Goal: Task Accomplishment & Management: Manage account settings

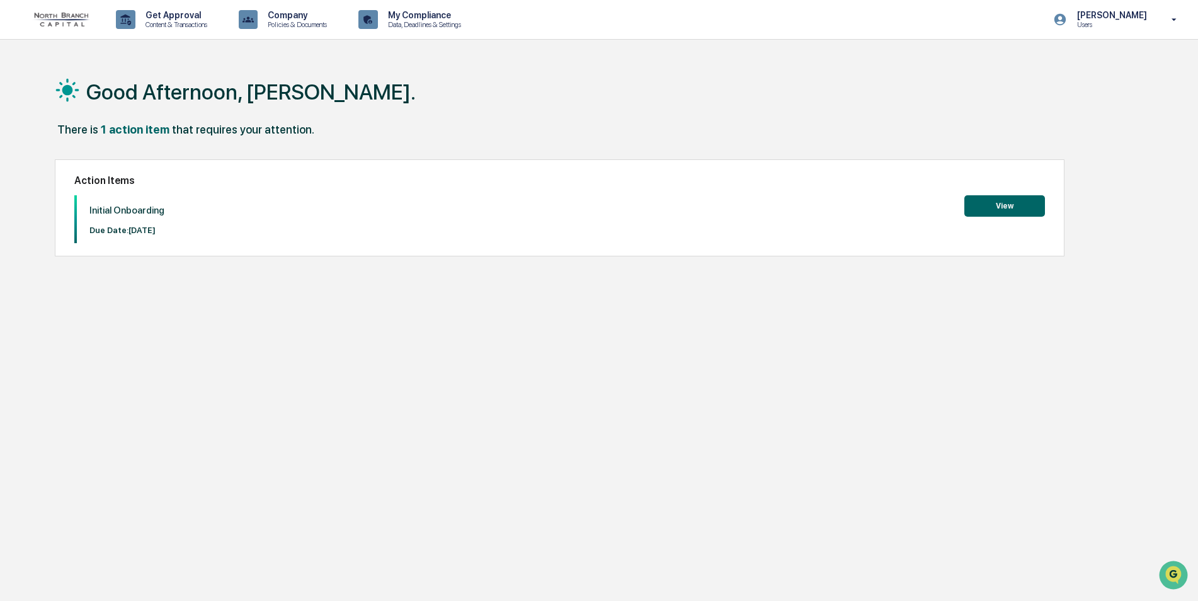
click at [1006, 205] on button "View" at bounding box center [1005, 205] width 81 height 21
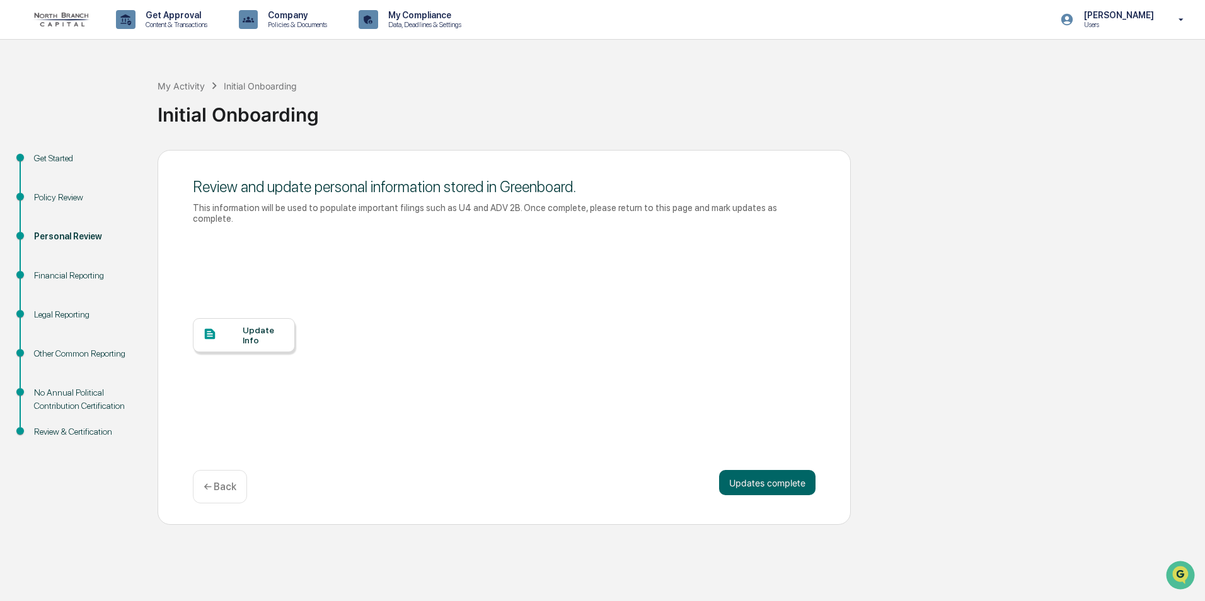
click at [261, 325] on div "Update Info" at bounding box center [264, 335] width 42 height 20
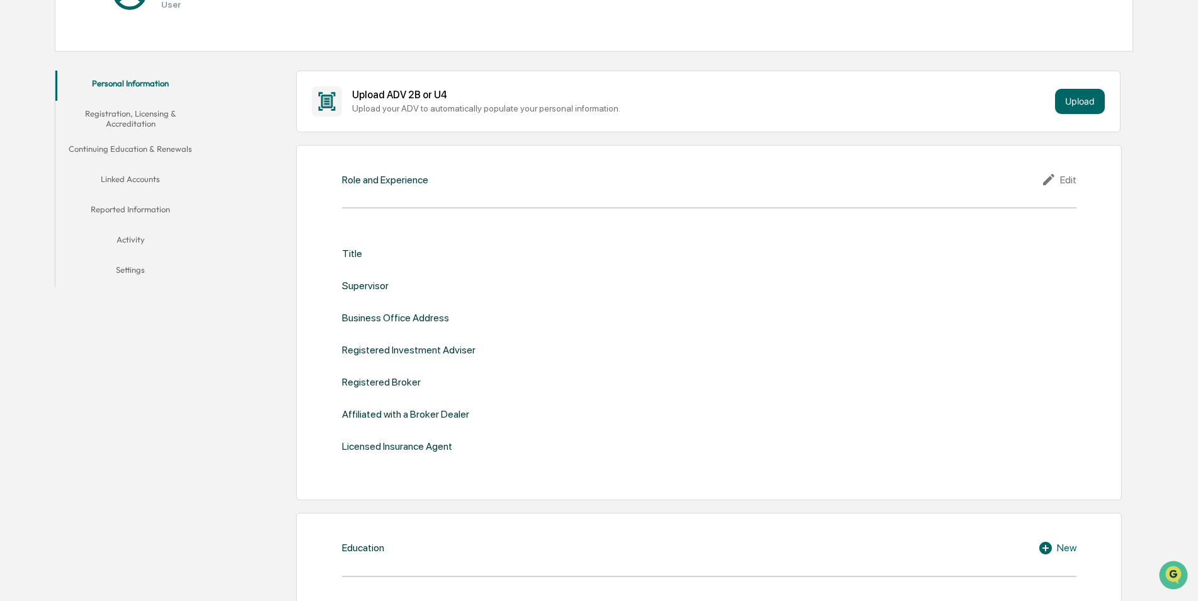
scroll to position [189, 0]
click at [1046, 181] on icon at bounding box center [1048, 178] width 11 height 11
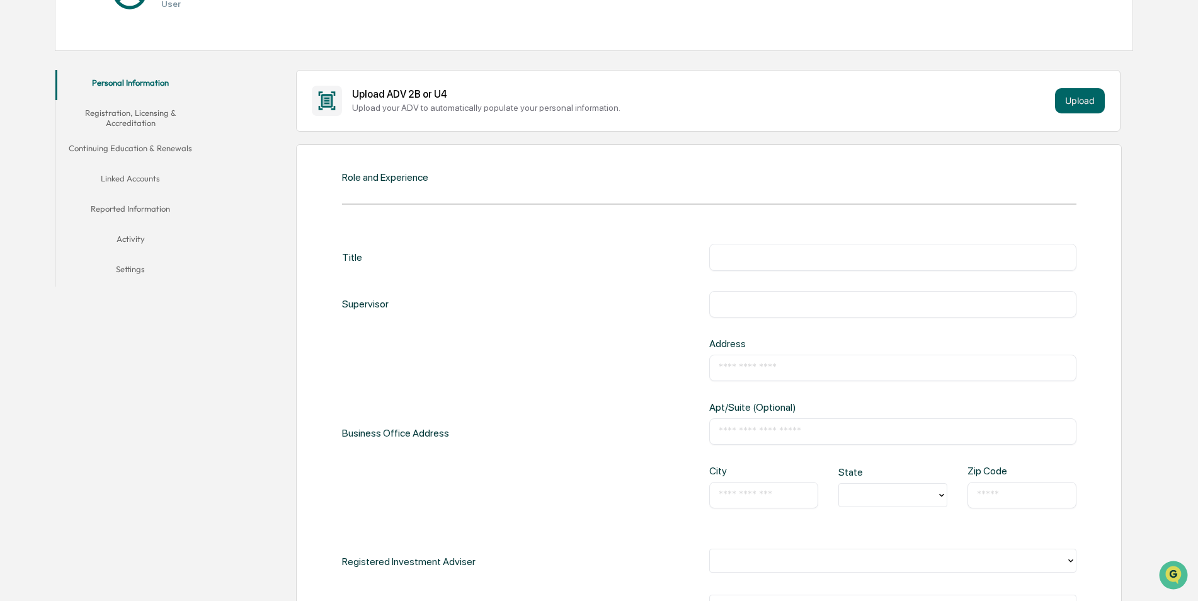
click at [747, 263] on input "text" at bounding box center [893, 257] width 348 height 13
type input "**********"
type input "*********"
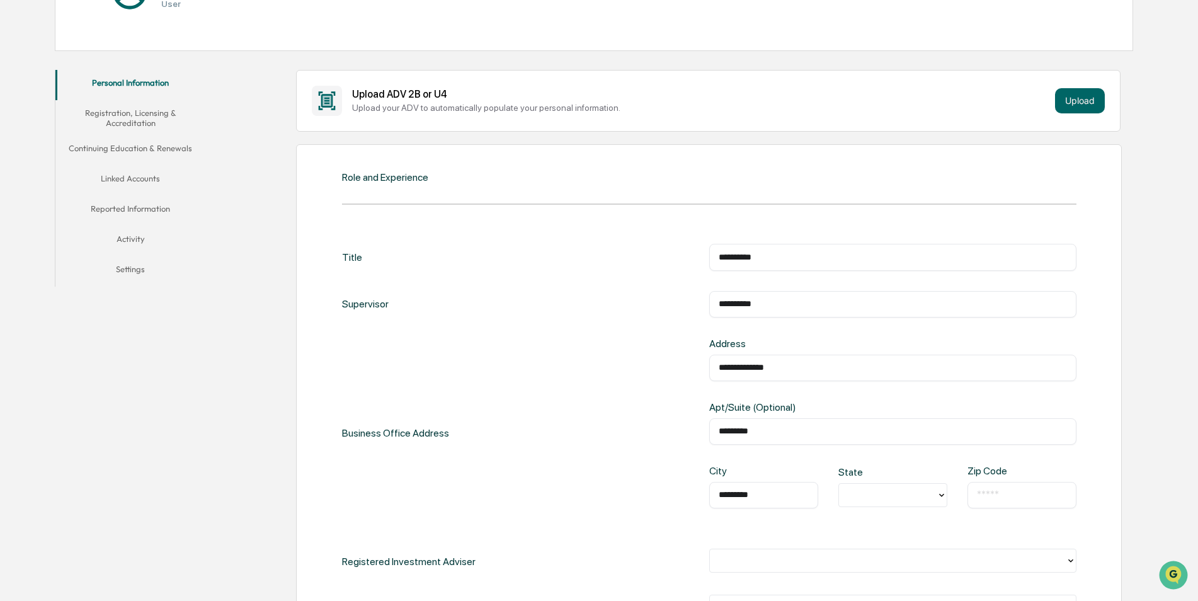
type input "*********"
type input "**"
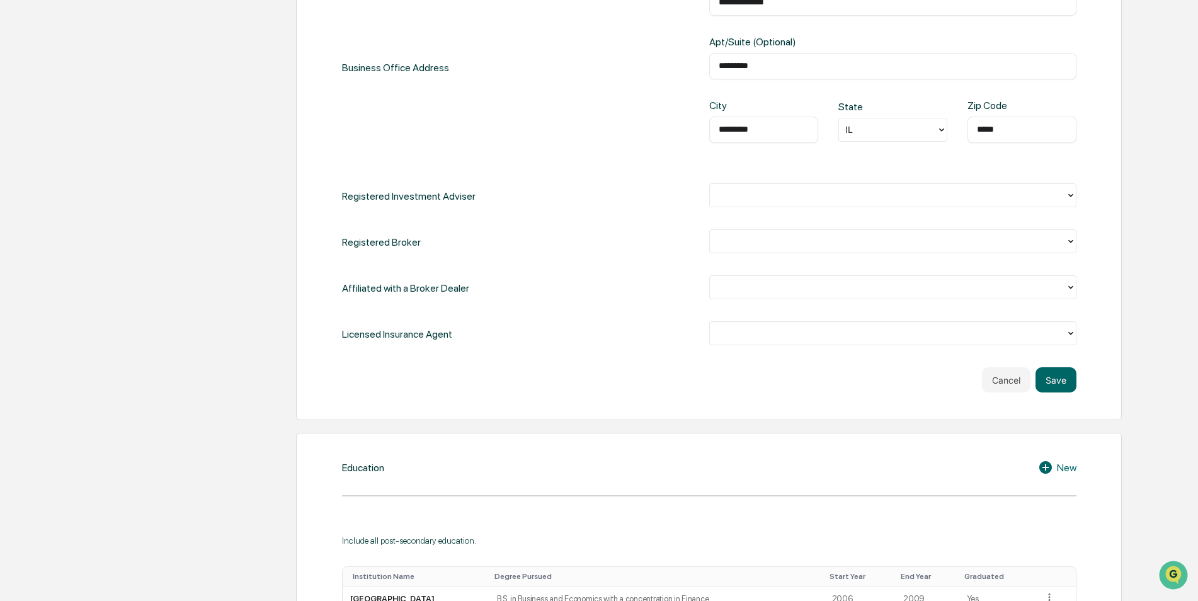
scroll to position [567, 0]
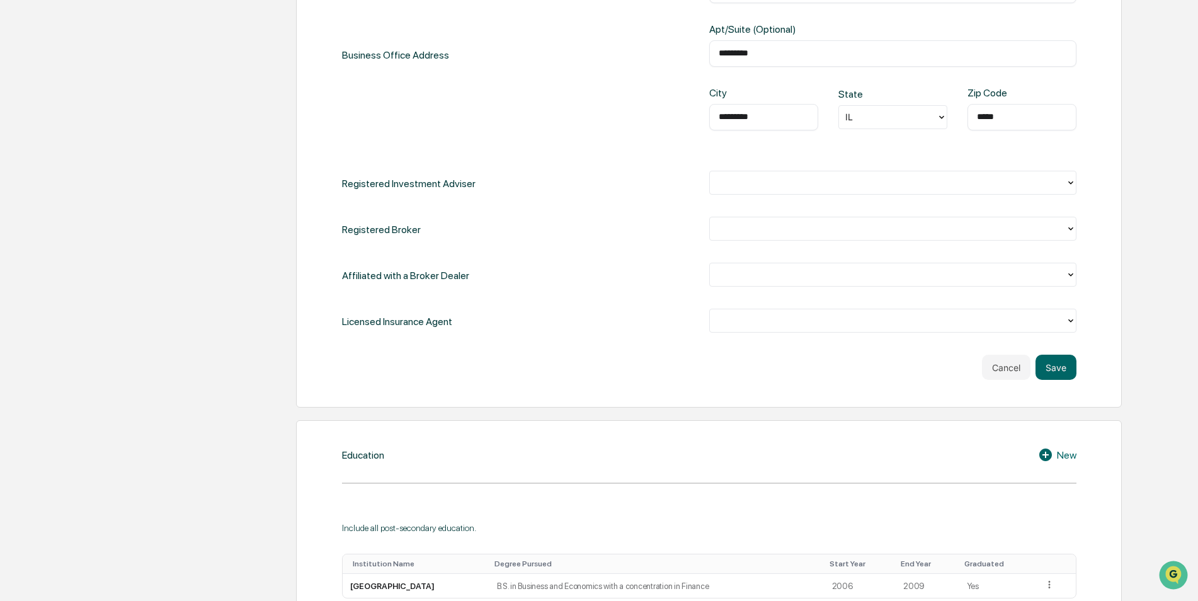
type input "*****"
click at [737, 187] on div at bounding box center [887, 183] width 343 height 14
click at [733, 243] on div "No" at bounding box center [892, 236] width 367 height 25
click at [734, 242] on div at bounding box center [892, 230] width 367 height 26
drag, startPoint x: 734, startPoint y: 242, endPoint x: 735, endPoint y: 231, distance: 10.8
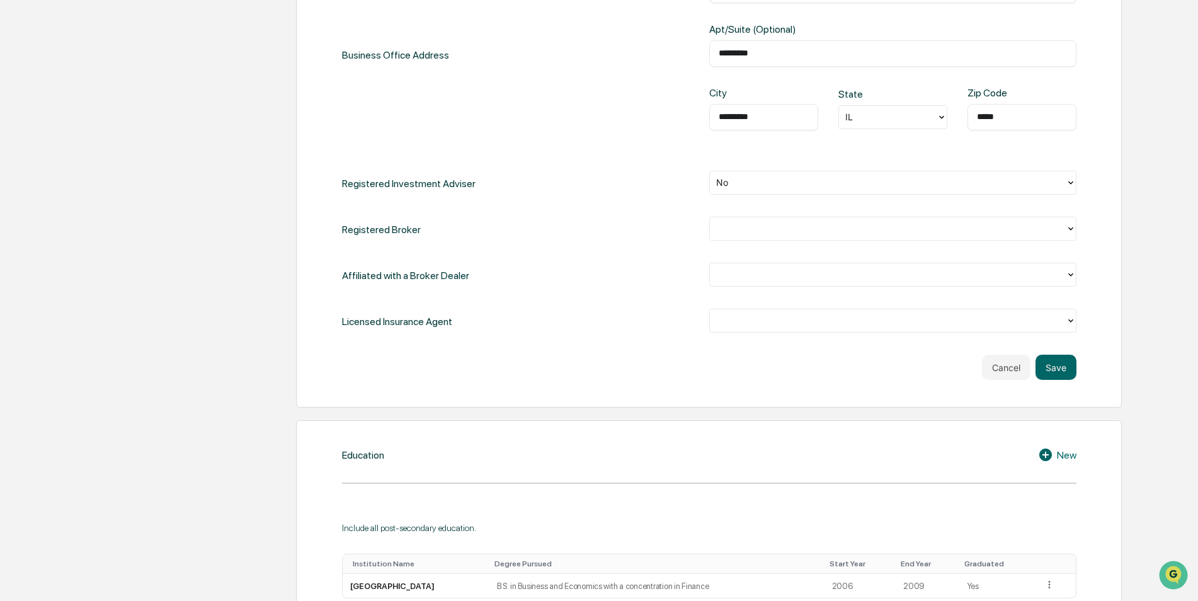
click at [735, 231] on div at bounding box center [887, 229] width 343 height 14
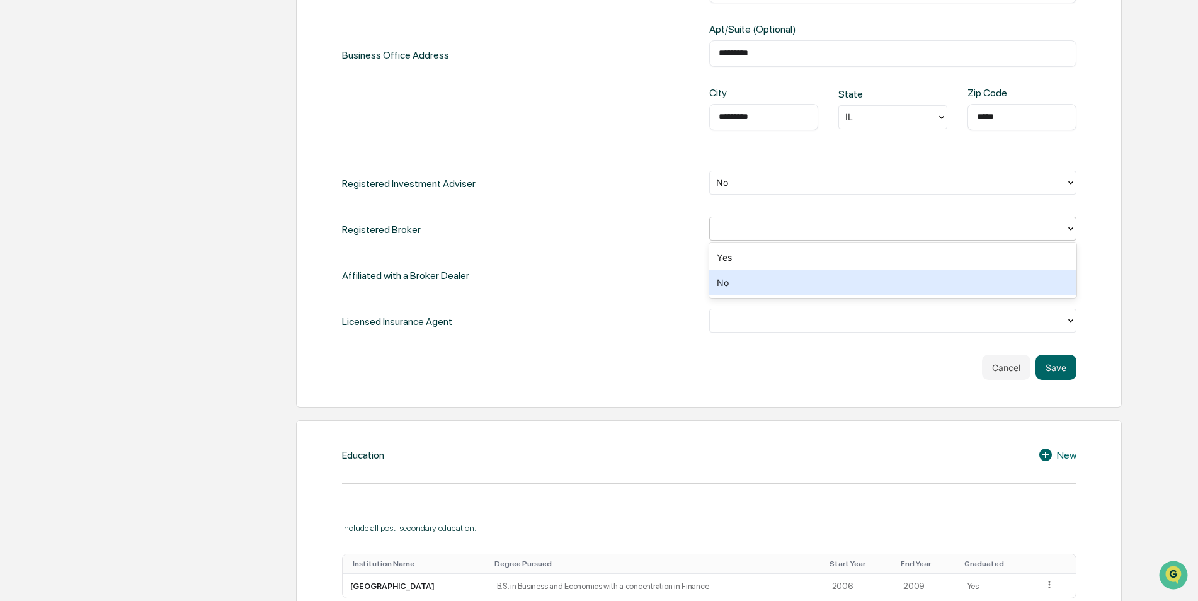
click at [742, 285] on div "No" at bounding box center [892, 282] width 367 height 25
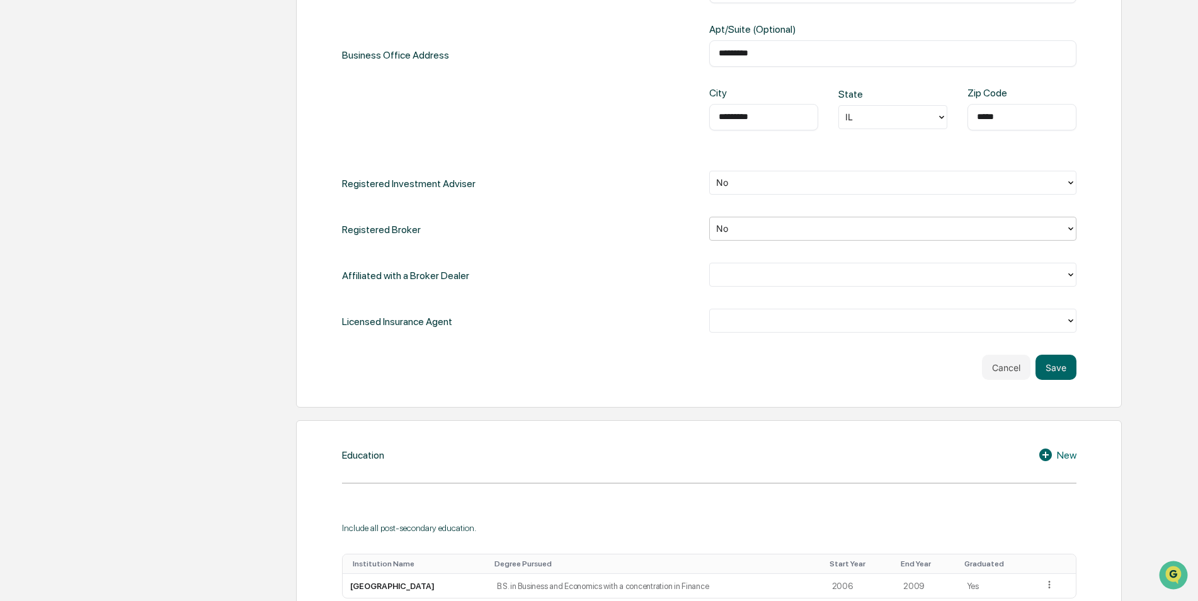
click at [742, 285] on div at bounding box center [892, 275] width 367 height 24
click at [740, 273] on div at bounding box center [887, 275] width 343 height 14
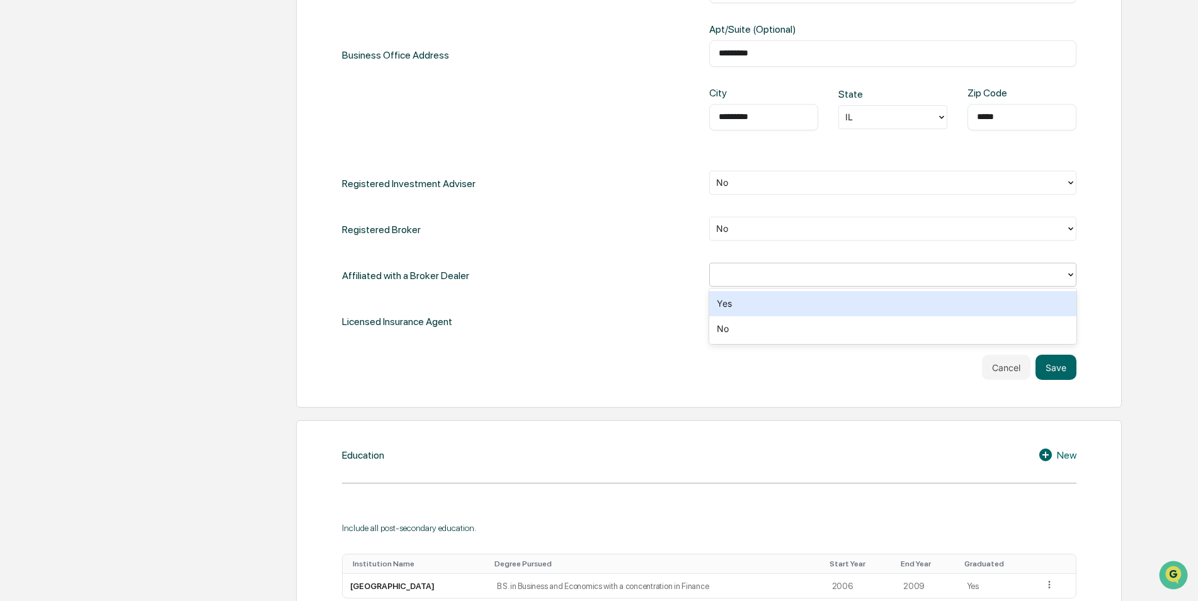
click at [740, 269] on div at bounding box center [887, 275] width 343 height 14
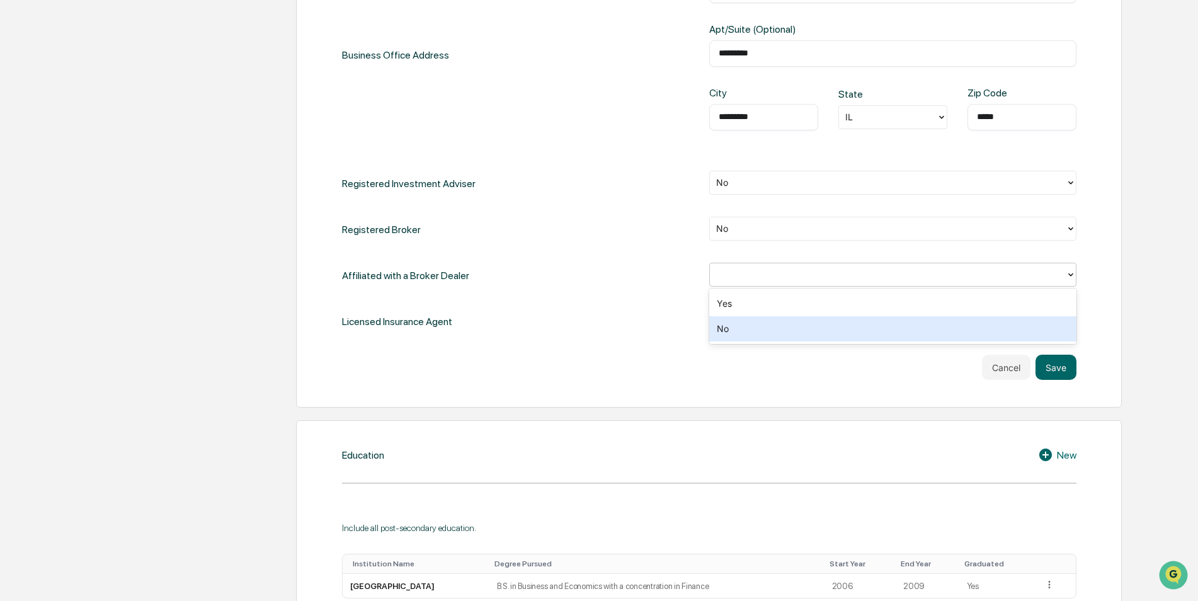
click at [738, 321] on div "No" at bounding box center [892, 328] width 367 height 25
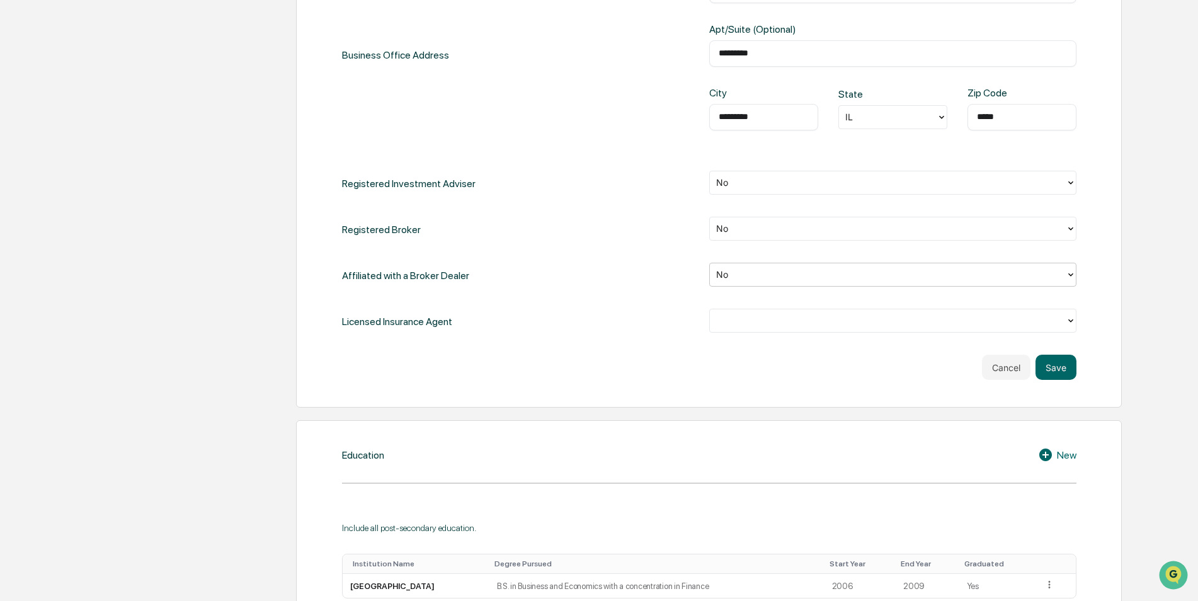
click at [738, 321] on div at bounding box center [887, 321] width 343 height 14
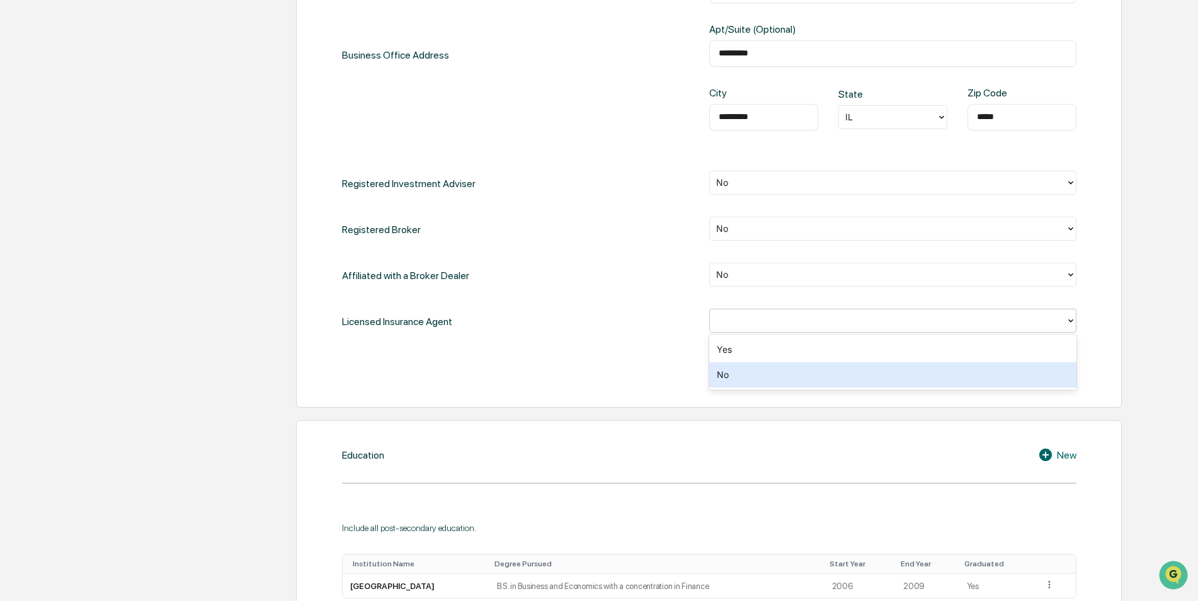
click at [737, 373] on div "No" at bounding box center [892, 374] width 367 height 25
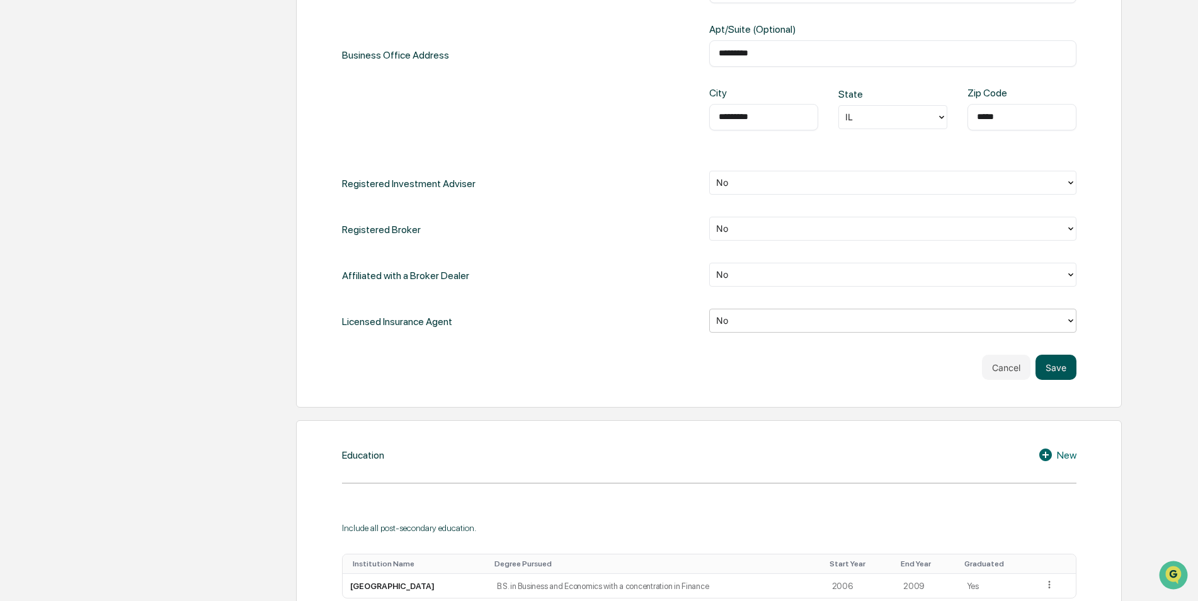
click at [1053, 372] on button "Save" at bounding box center [1056, 367] width 41 height 25
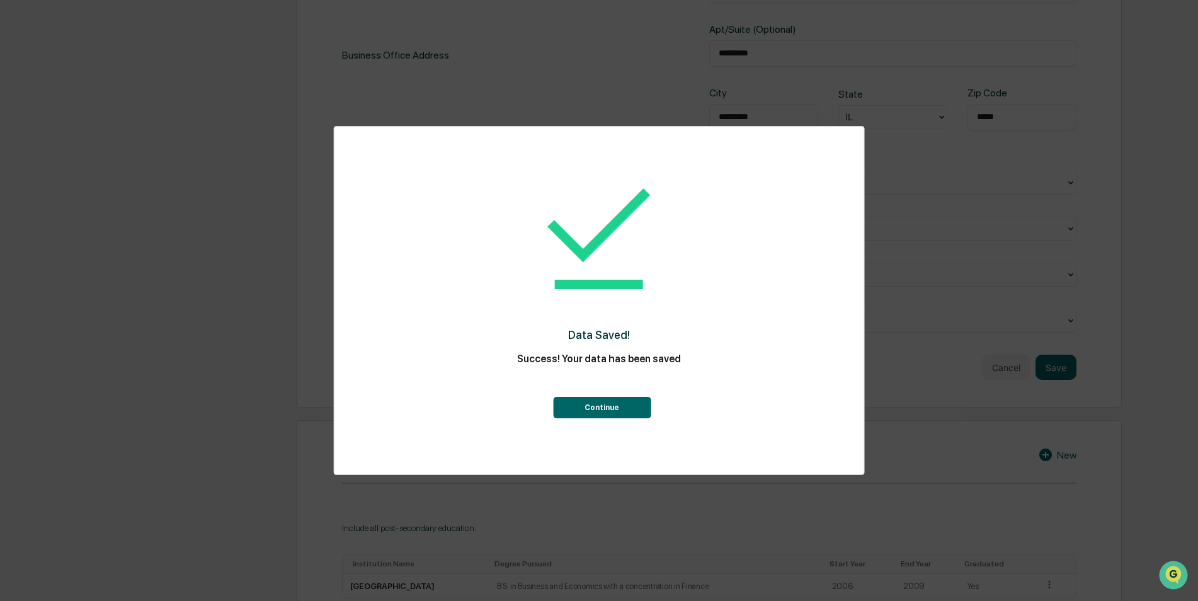
click at [623, 405] on button "Continue" at bounding box center [602, 407] width 98 height 21
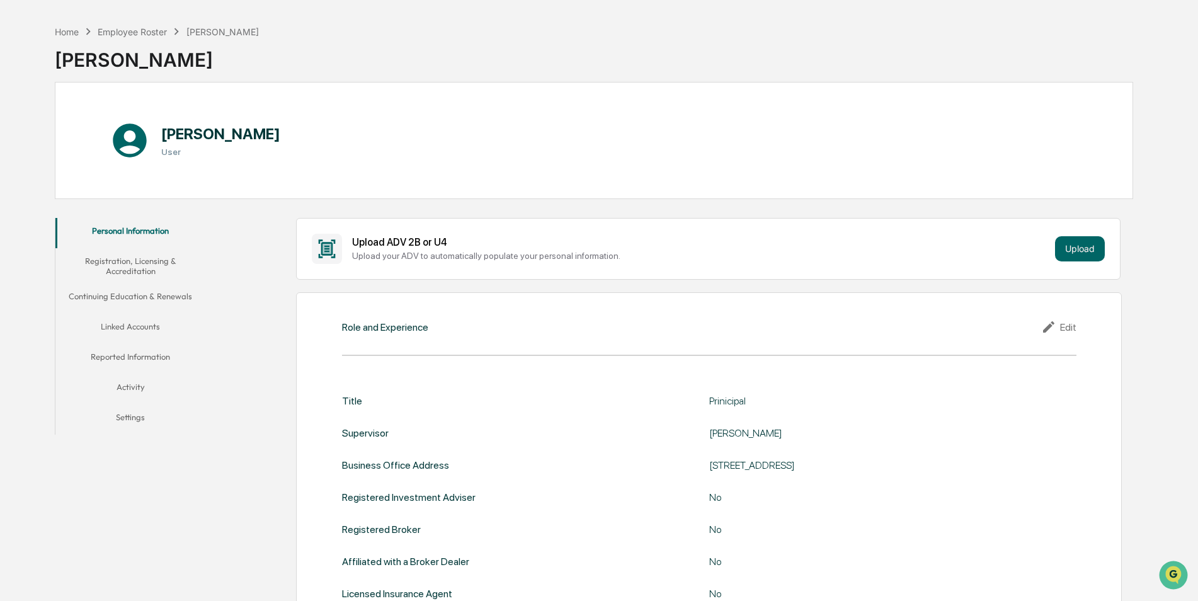
scroll to position [63, 0]
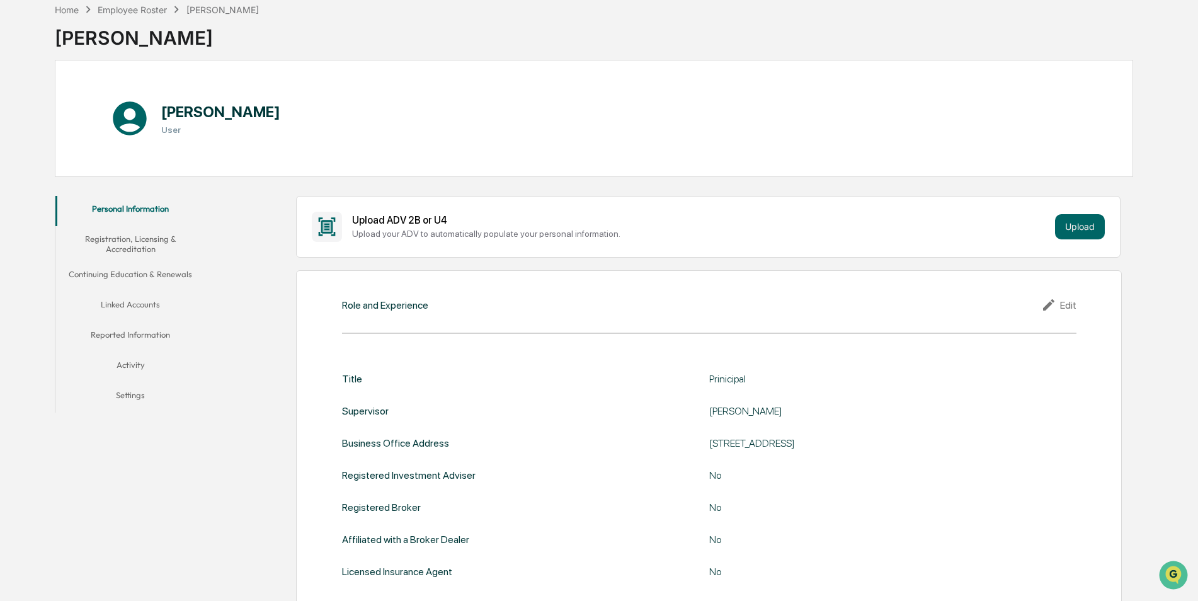
click at [137, 239] on button "Registration, Licensing & Accreditation" at bounding box center [130, 244] width 151 height 36
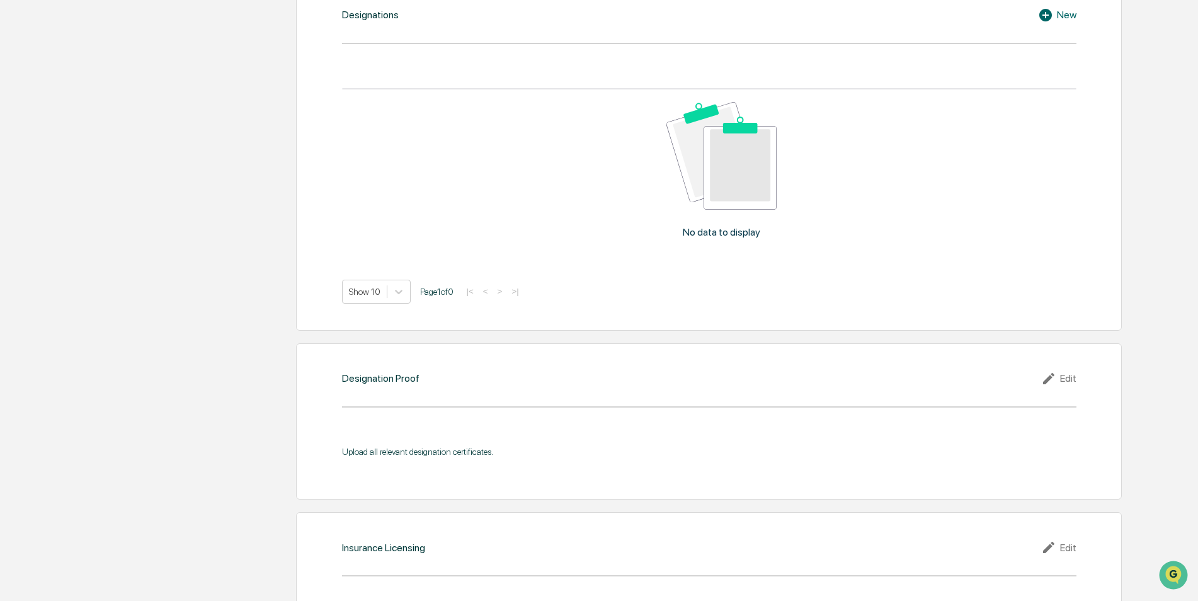
scroll to position [1071, 0]
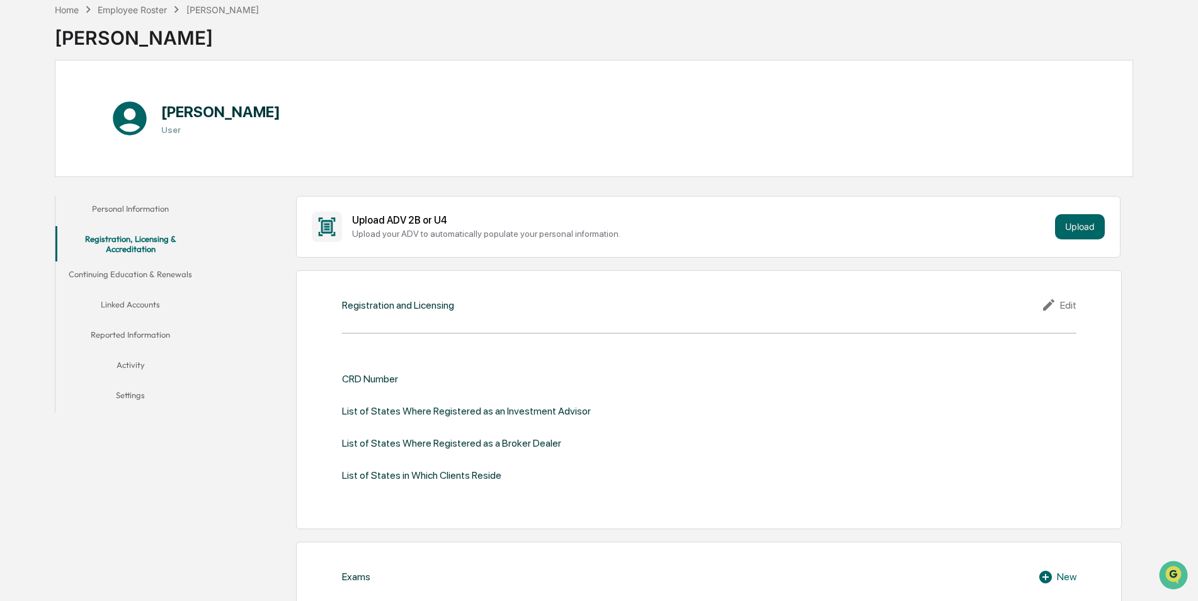
click at [147, 306] on button "Linked Accounts" at bounding box center [130, 307] width 151 height 30
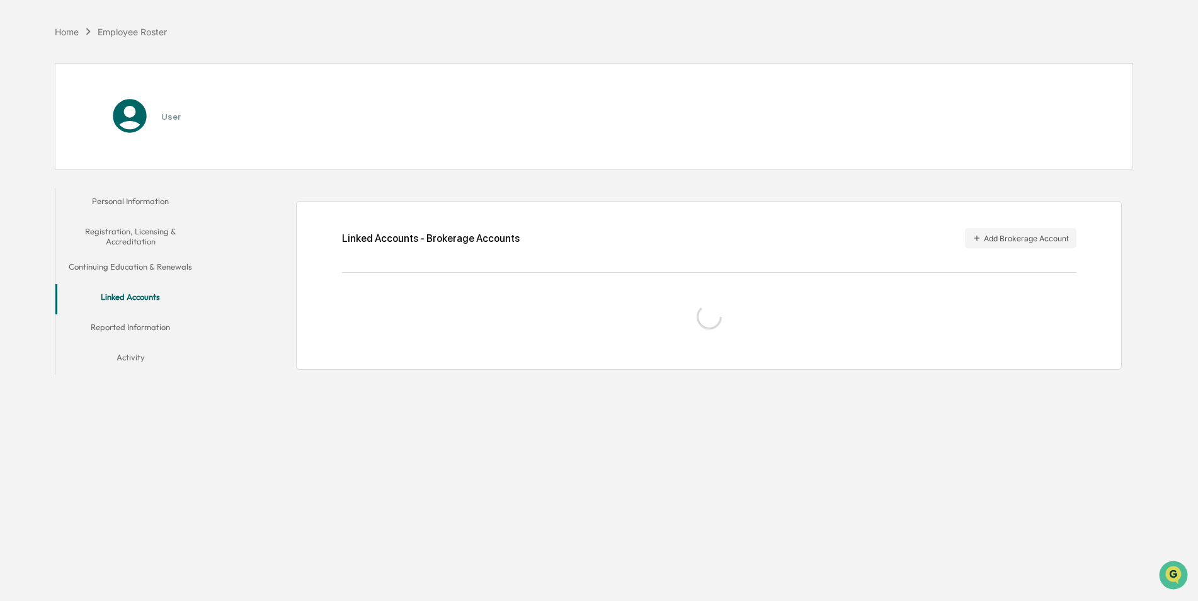
scroll to position [60, 0]
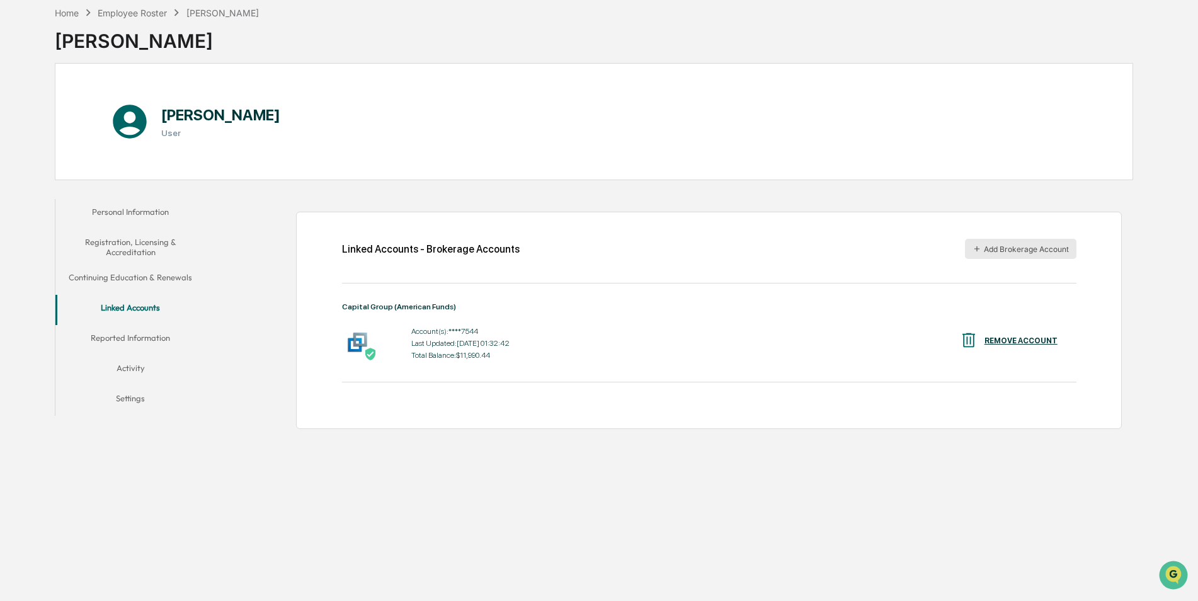
click at [976, 247] on icon "button" at bounding box center [977, 248] width 9 height 9
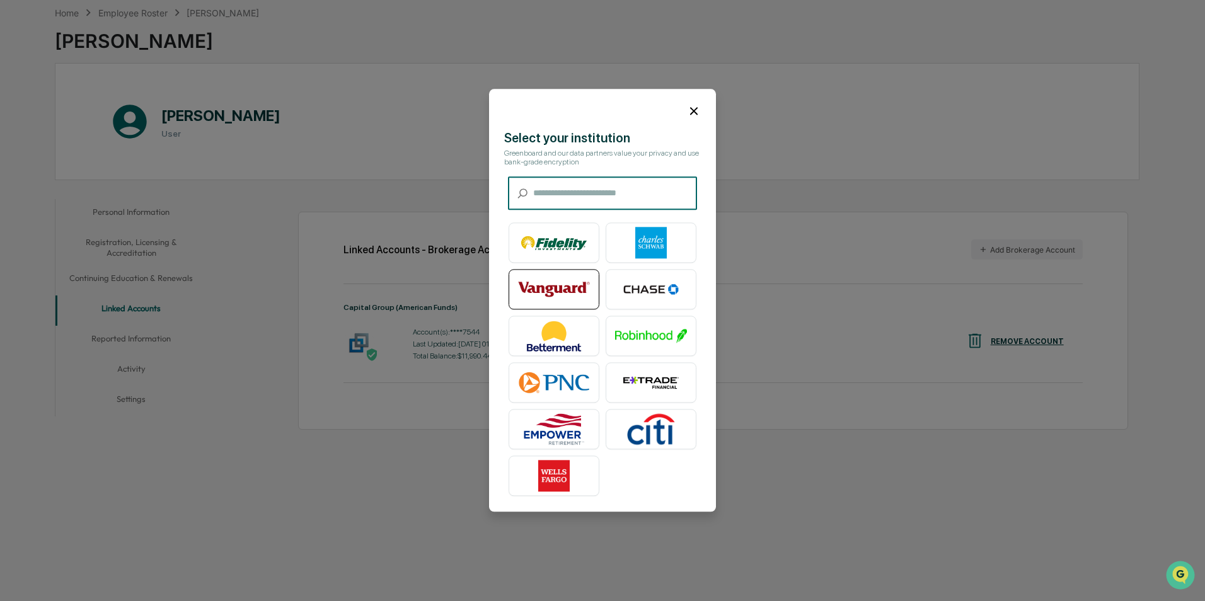
click at [575, 281] on img at bounding box center [554, 290] width 72 height 32
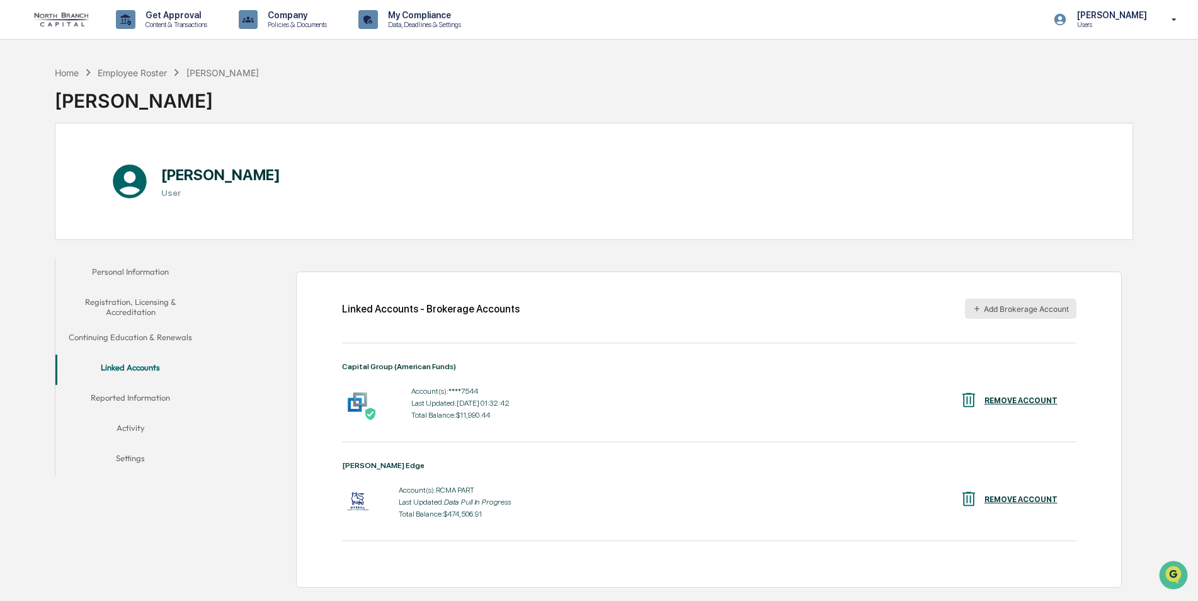
click at [996, 306] on button "Add Brokerage Account" at bounding box center [1021, 309] width 112 height 20
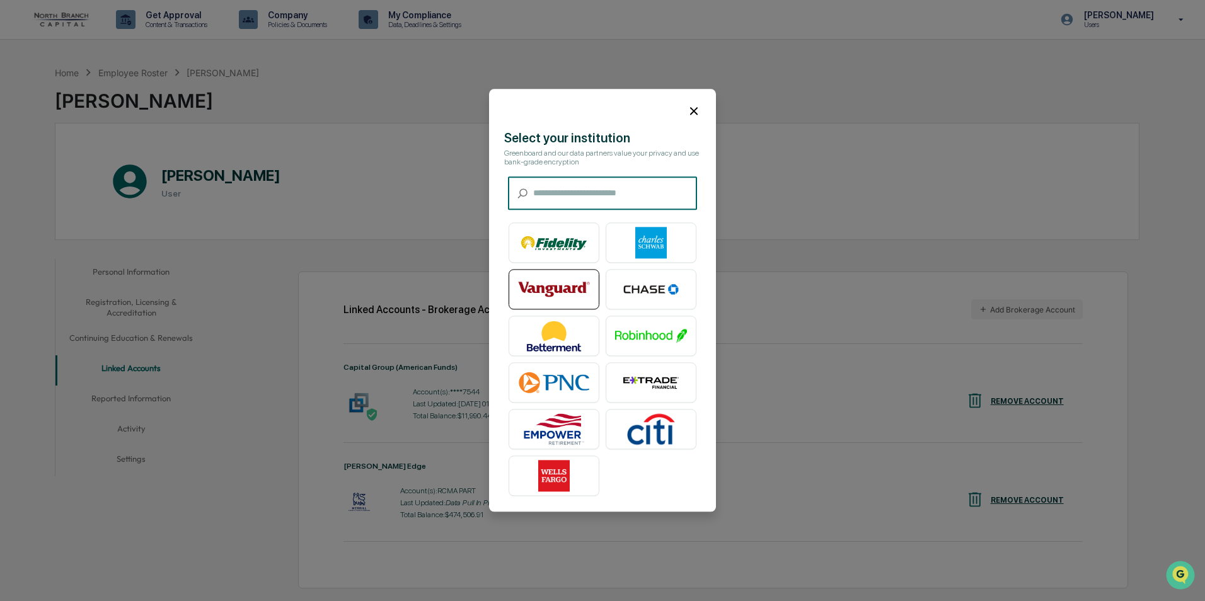
click at [553, 283] on img at bounding box center [554, 290] width 72 height 32
click at [696, 113] on icon at bounding box center [694, 111] width 14 height 14
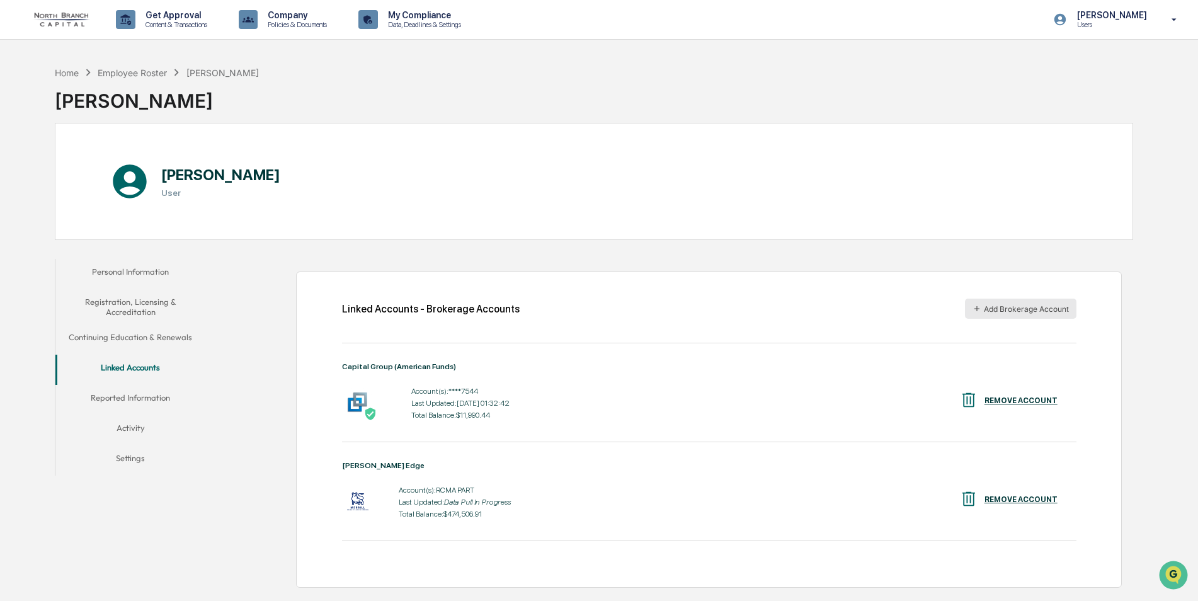
click at [978, 305] on icon "button" at bounding box center [977, 308] width 9 height 9
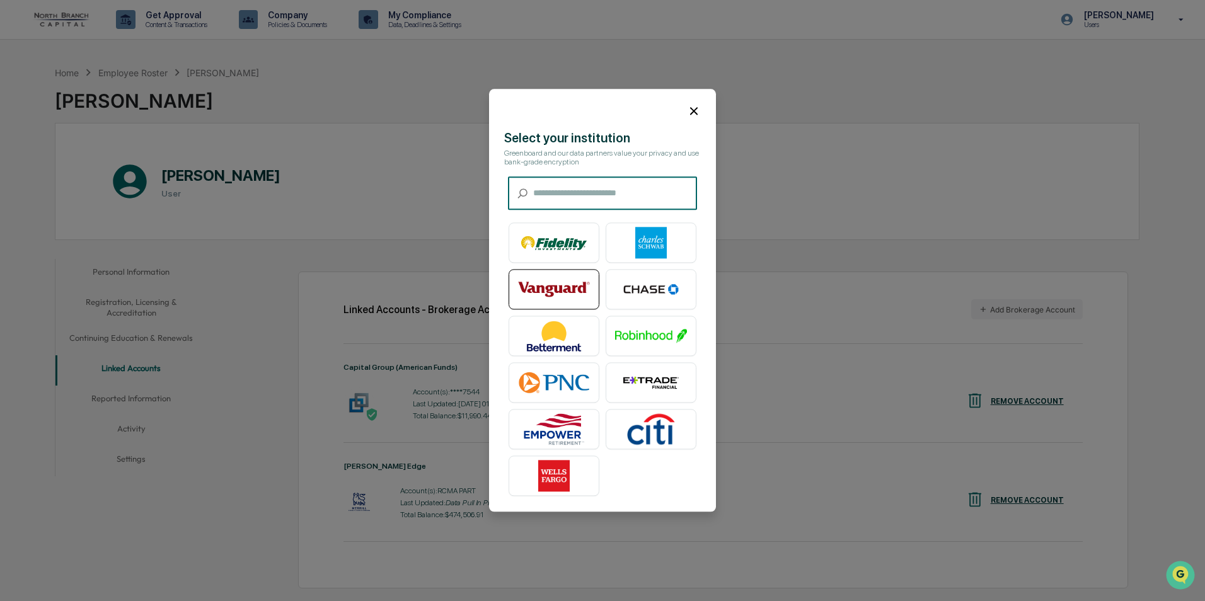
click at [553, 287] on img at bounding box center [554, 290] width 72 height 32
click at [697, 110] on icon at bounding box center [694, 111] width 14 height 14
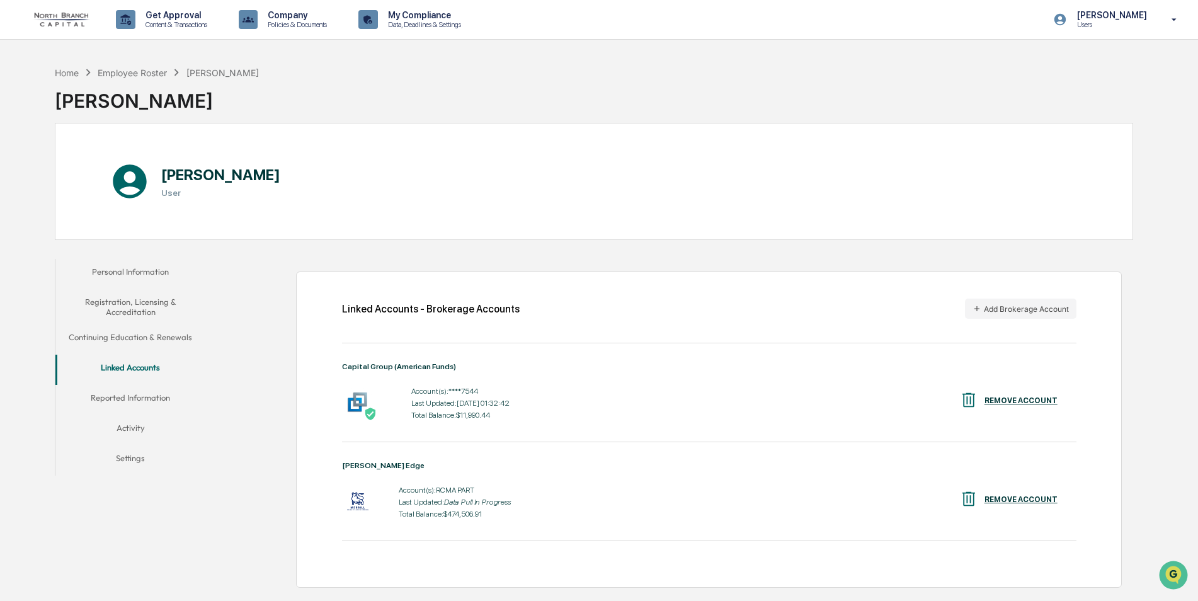
click at [140, 396] on button "Reported Information" at bounding box center [130, 400] width 151 height 30
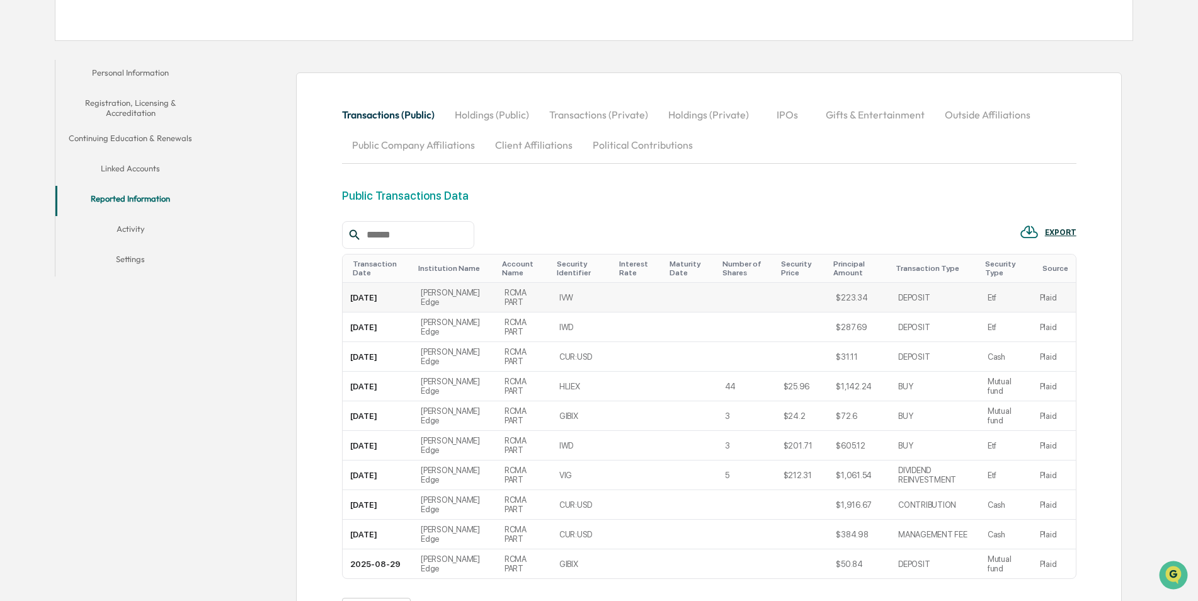
scroll to position [126, 0]
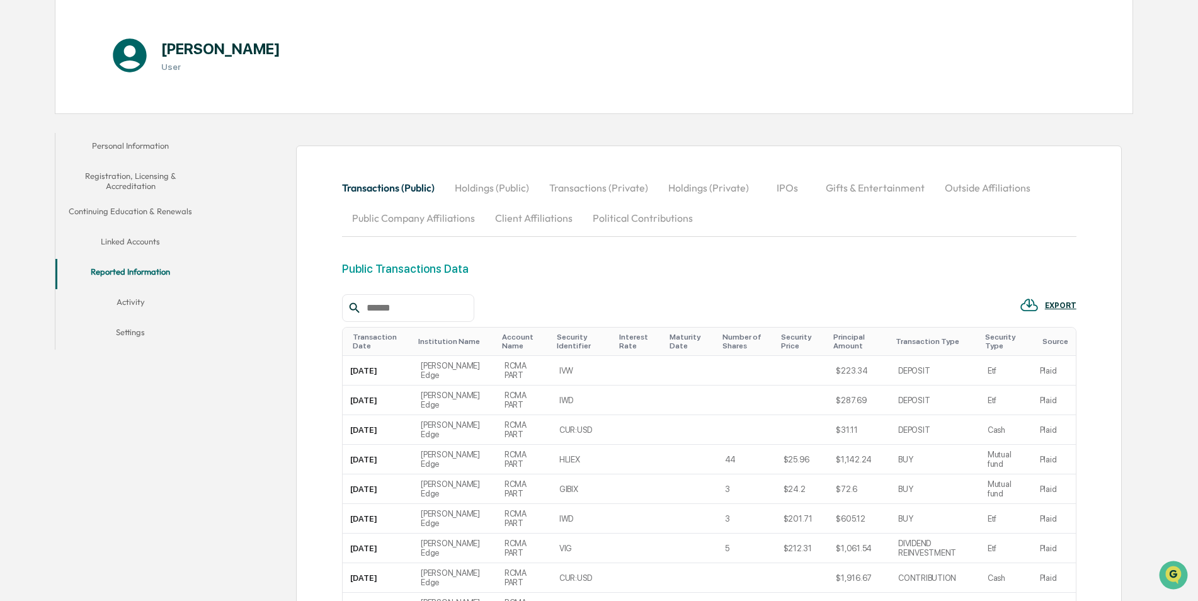
click at [121, 303] on button "Activity" at bounding box center [130, 304] width 151 height 30
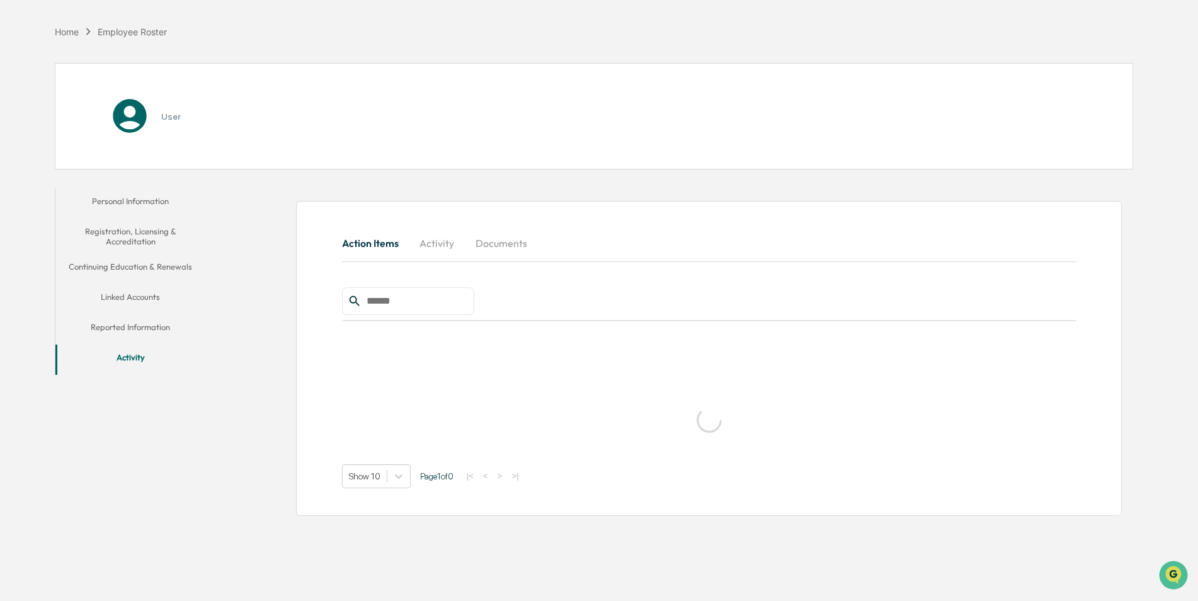
scroll to position [60, 0]
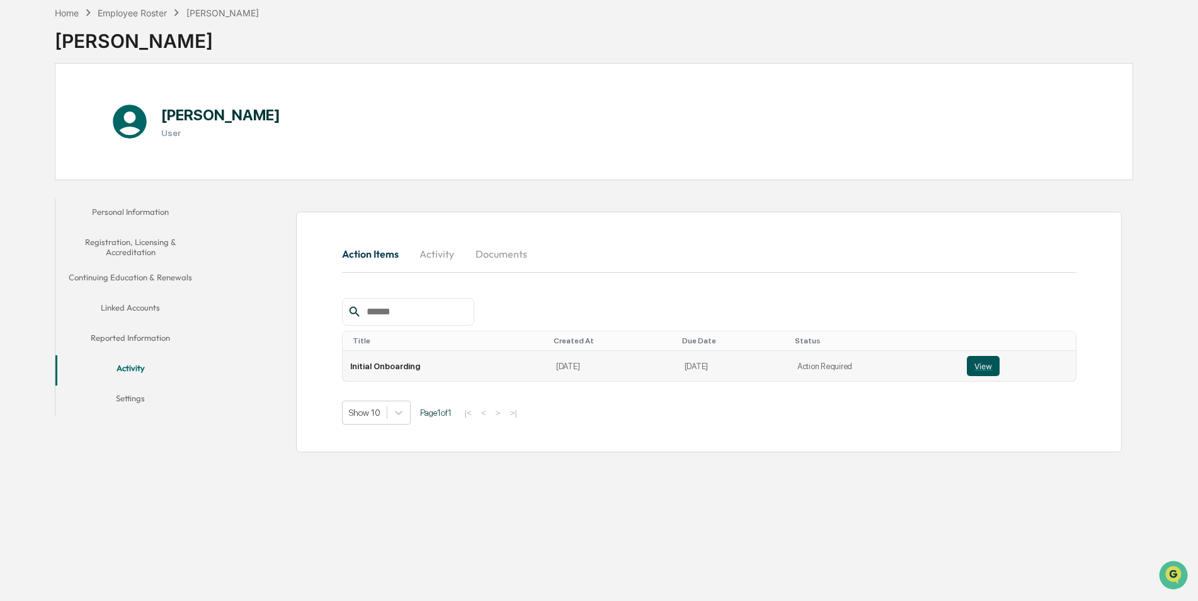
click at [980, 367] on button "View" at bounding box center [983, 366] width 33 height 20
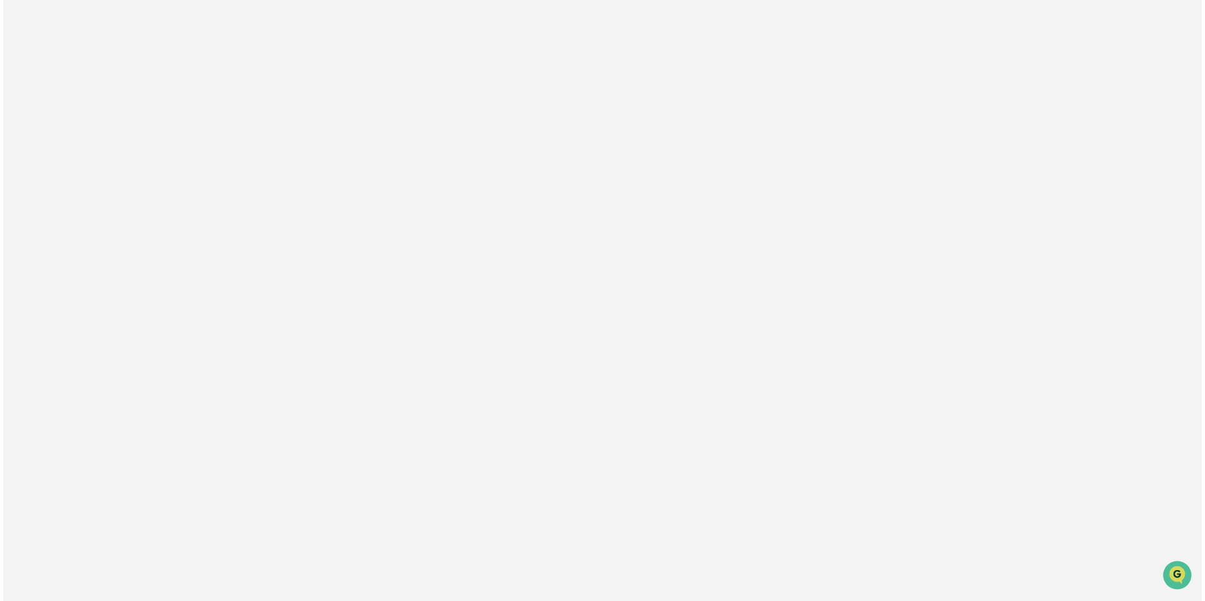
scroll to position [0, 0]
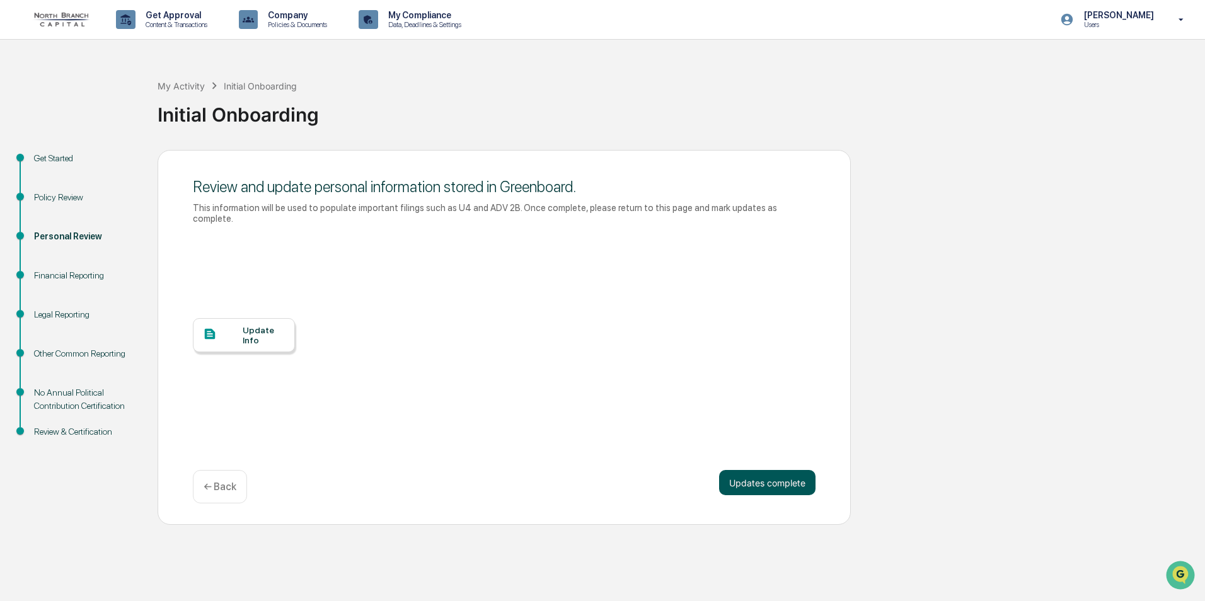
click at [744, 470] on button "Updates complete" at bounding box center [767, 482] width 96 height 25
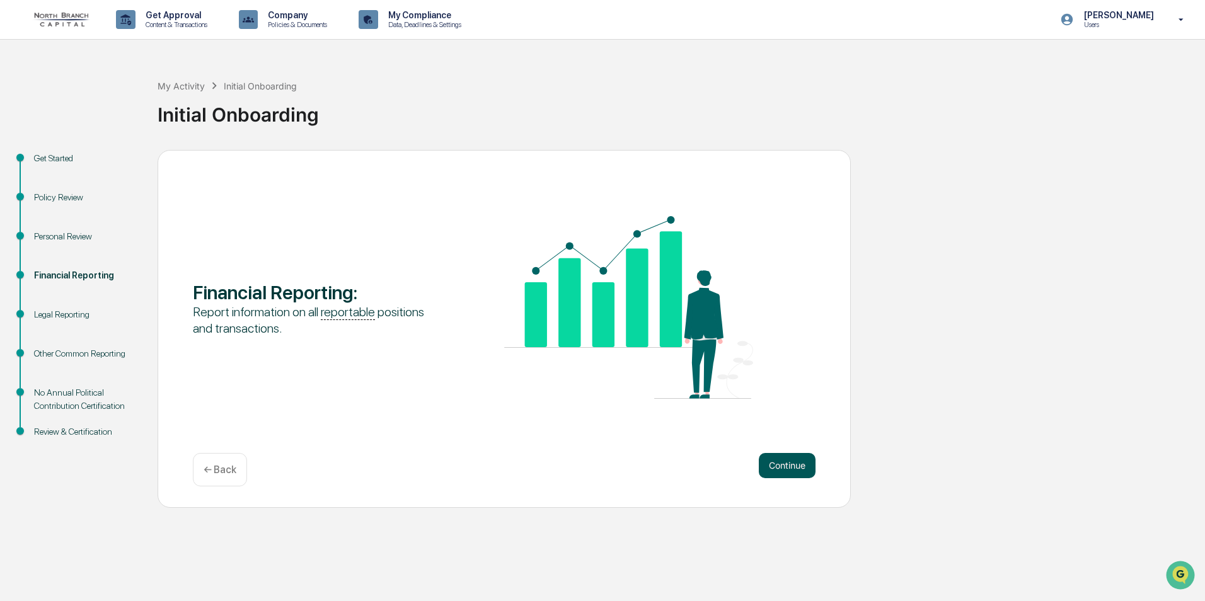
click at [788, 466] on button "Continue" at bounding box center [787, 465] width 57 height 25
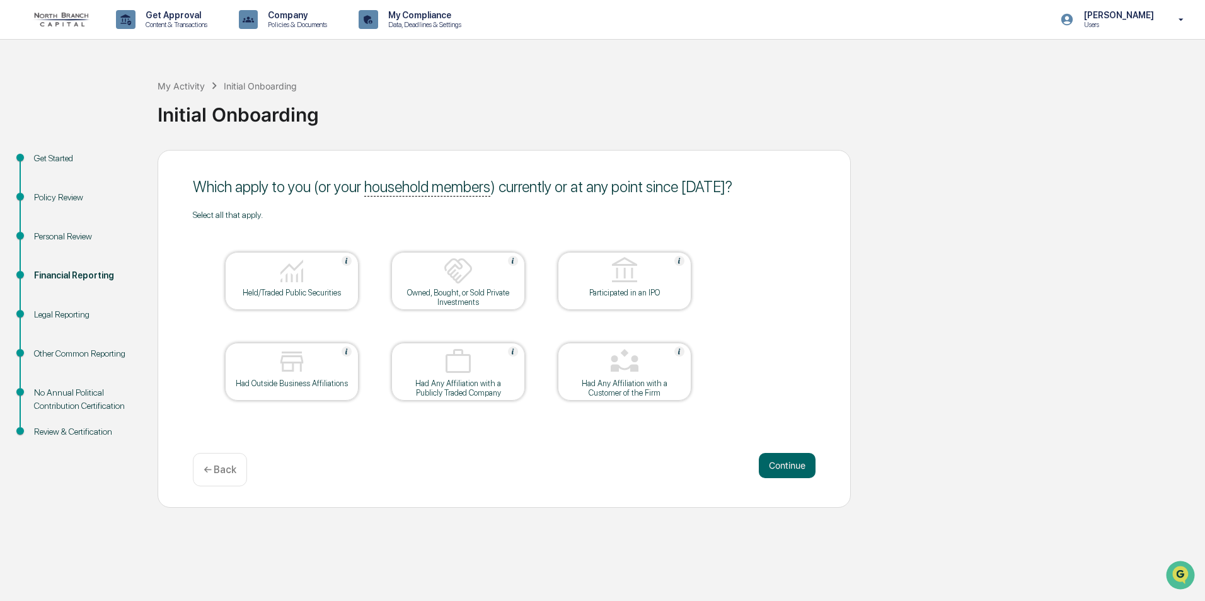
click at [70, 312] on div "Legal Reporting" at bounding box center [85, 314] width 103 height 13
click at [73, 318] on div "Legal Reporting" at bounding box center [85, 314] width 103 height 13
click at [1178, 18] on icon at bounding box center [1181, 20] width 22 height 12
click at [1064, 64] on li "Logout" at bounding box center [1106, 63] width 176 height 23
